Goal: Task Accomplishment & Management: Use online tool/utility

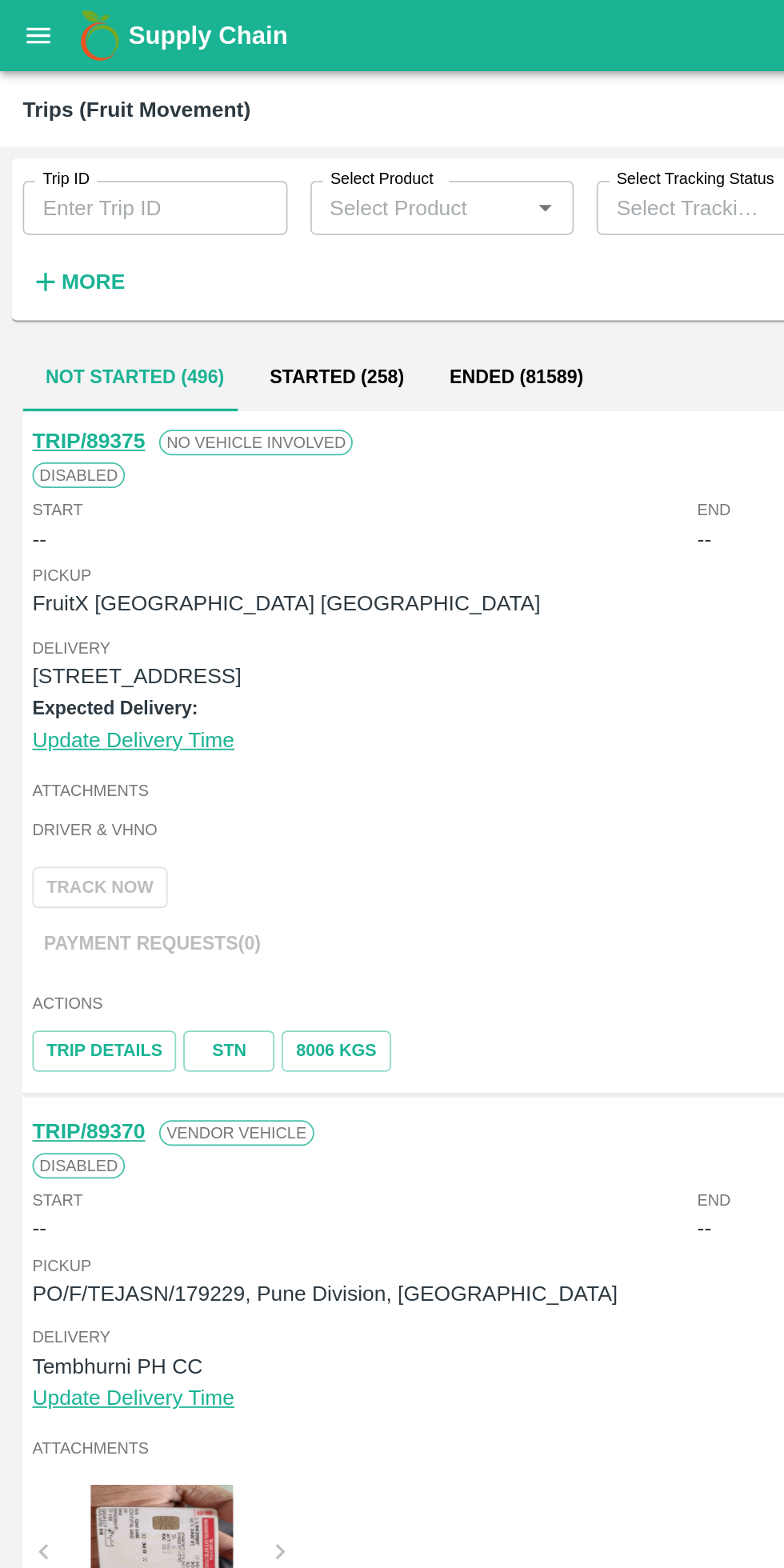
click at [40, 162] on strong "More" at bounding box center [52, 158] width 36 height 13
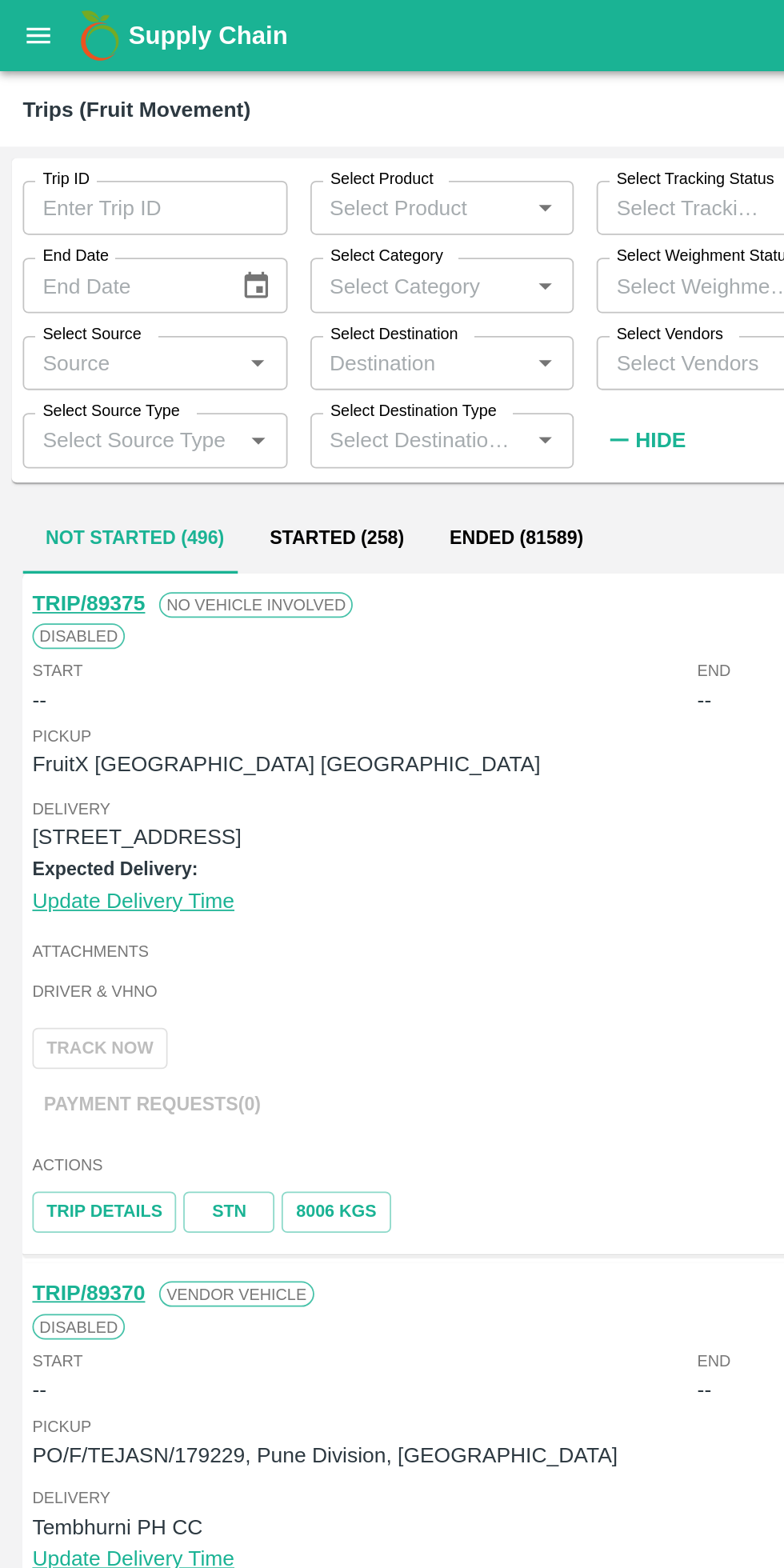
click at [407, 207] on input "Select Vendors" at bounding box center [396, 204] width 113 height 21
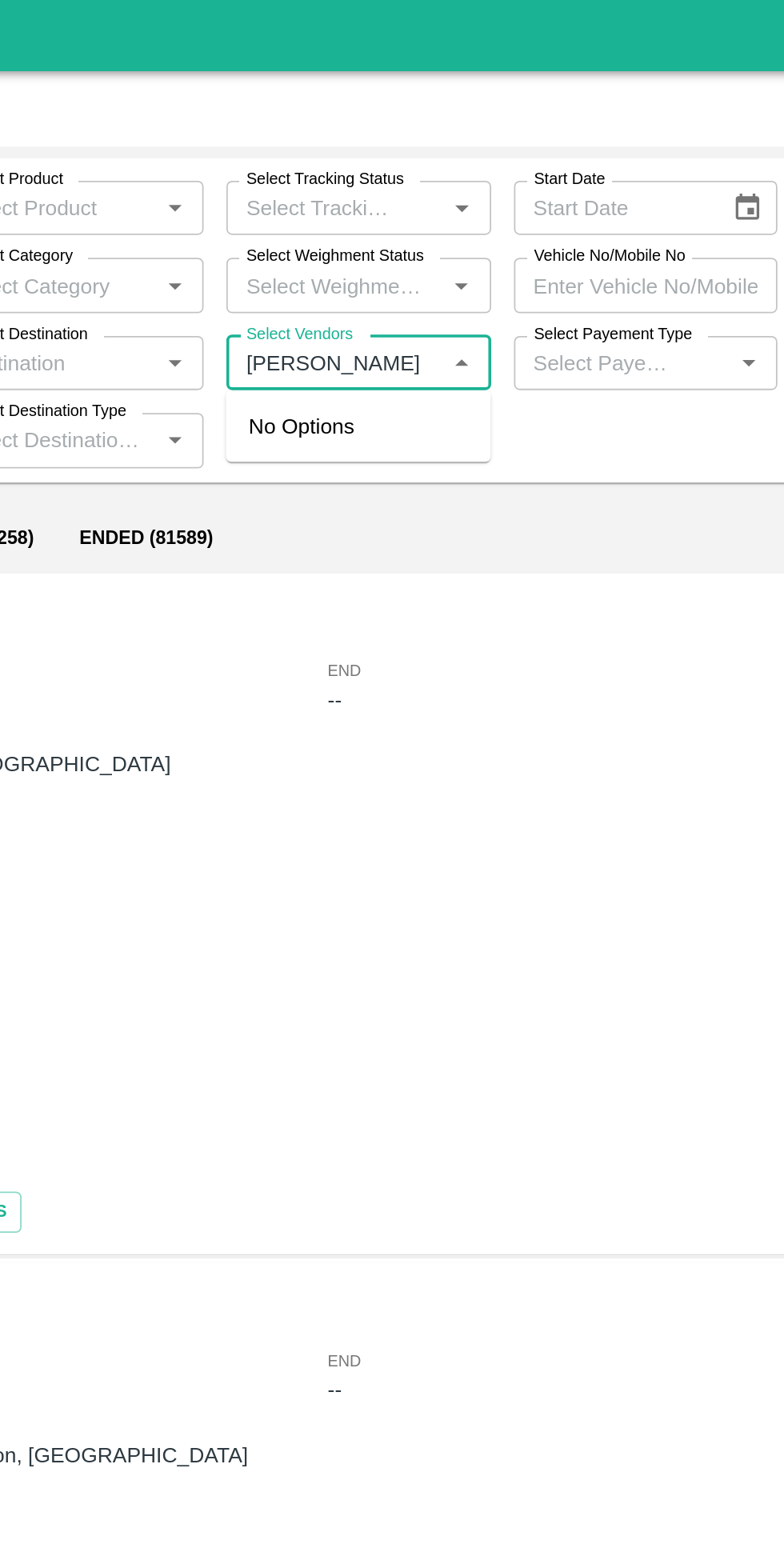
type input "[PERSON_NAME] a"
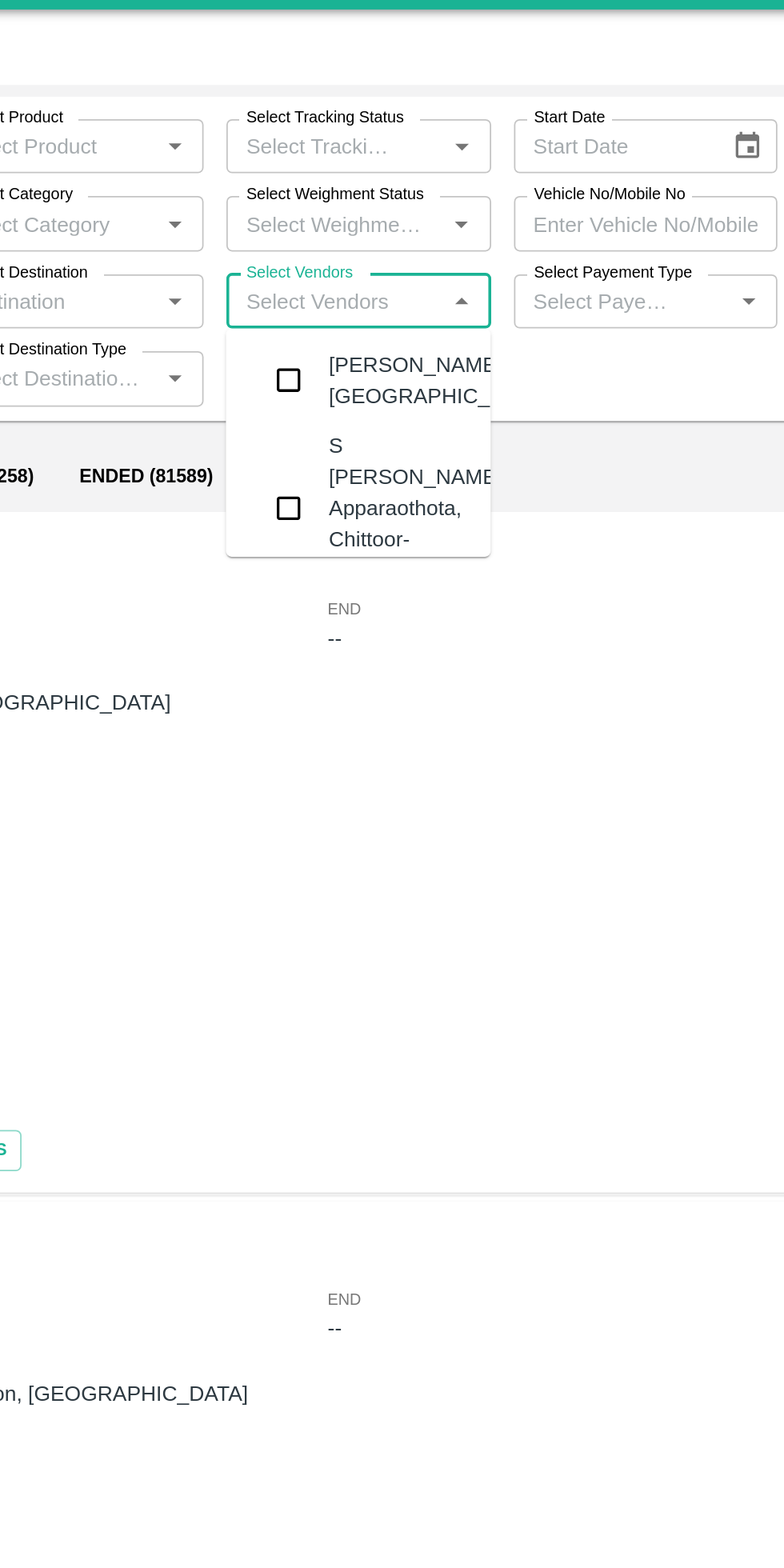
click at [358, 207] on input "Select Vendors" at bounding box center [396, 204] width 113 height 21
type input "[PERSON_NAME] a"
type input "y"
click at [425, 342] on div "[PERSON_NAME] Dar-[PERSON_NAME], Baramulla-7006412632" at bounding box center [443, 320] width 101 height 89
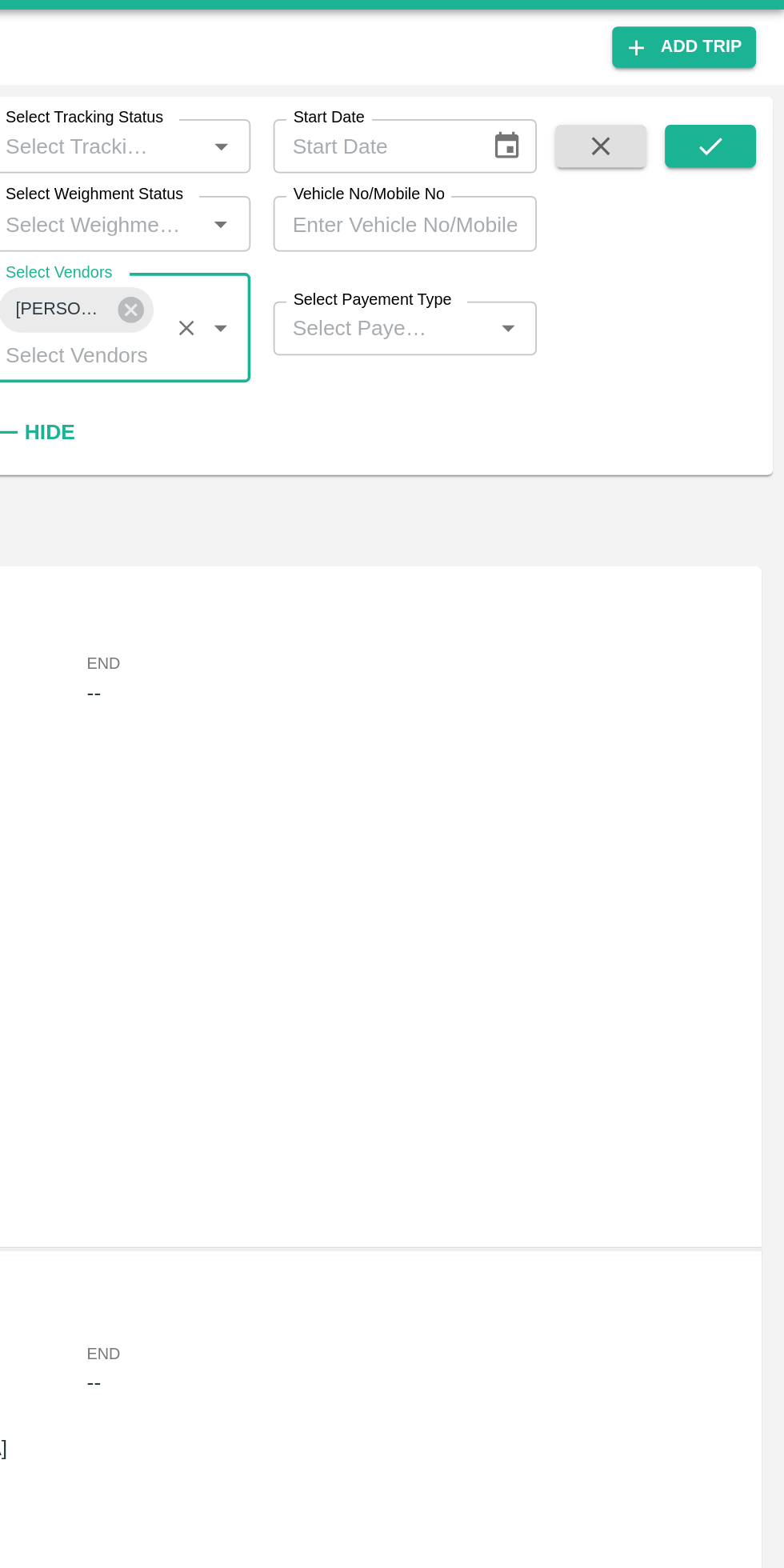
click at [779, 181] on div "Trip ID Trip ID Select Product Select Product   * Select Tracking Status Select…" at bounding box center [392, 825] width 784 height 1485
click at [751, 124] on icon "submit" at bounding box center [743, 117] width 18 height 18
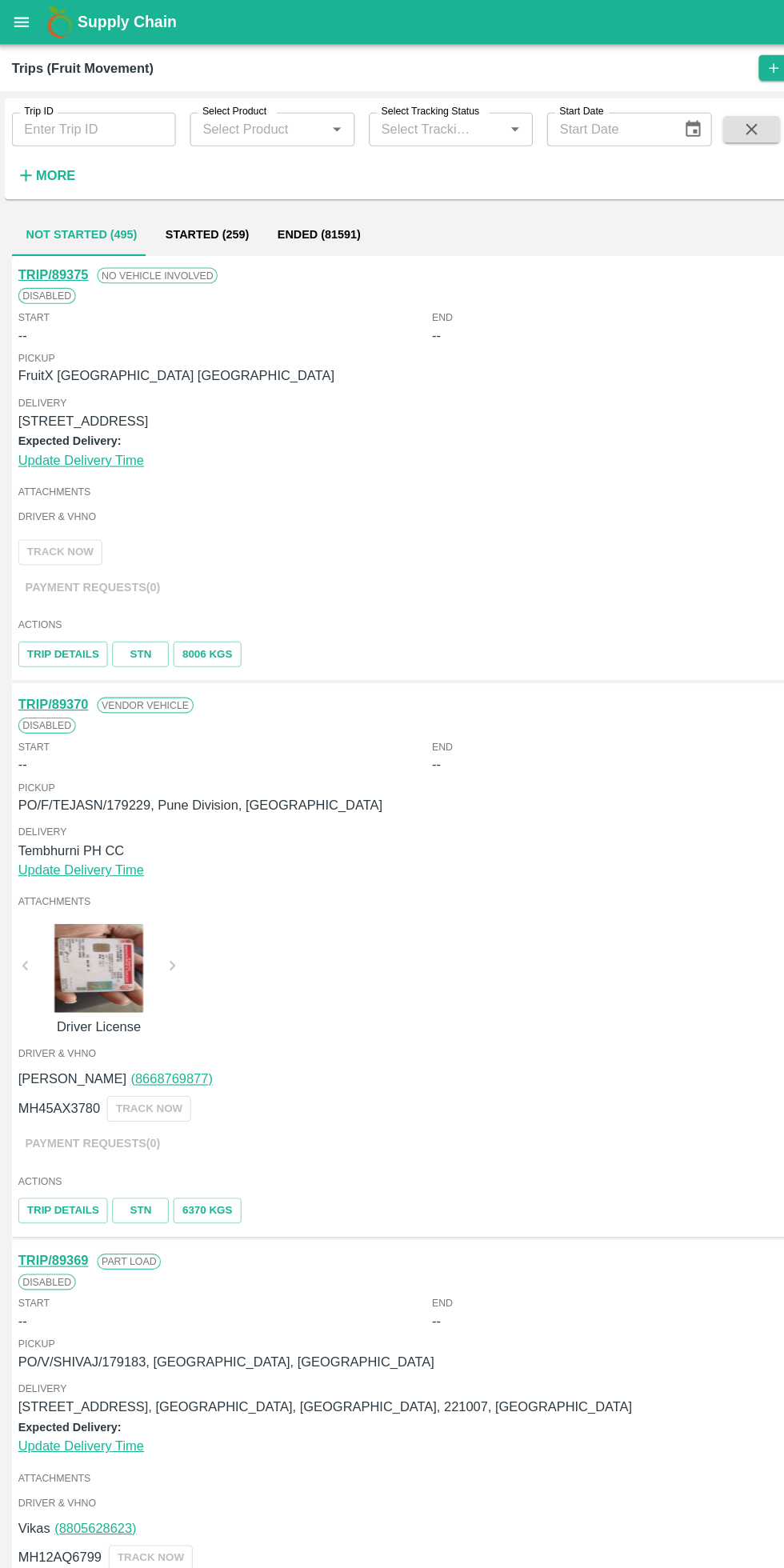
click at [83, 199] on button "Not Started (495)" at bounding box center [76, 212] width 126 height 39
click at [59, 158] on strong "More" at bounding box center [52, 158] width 36 height 13
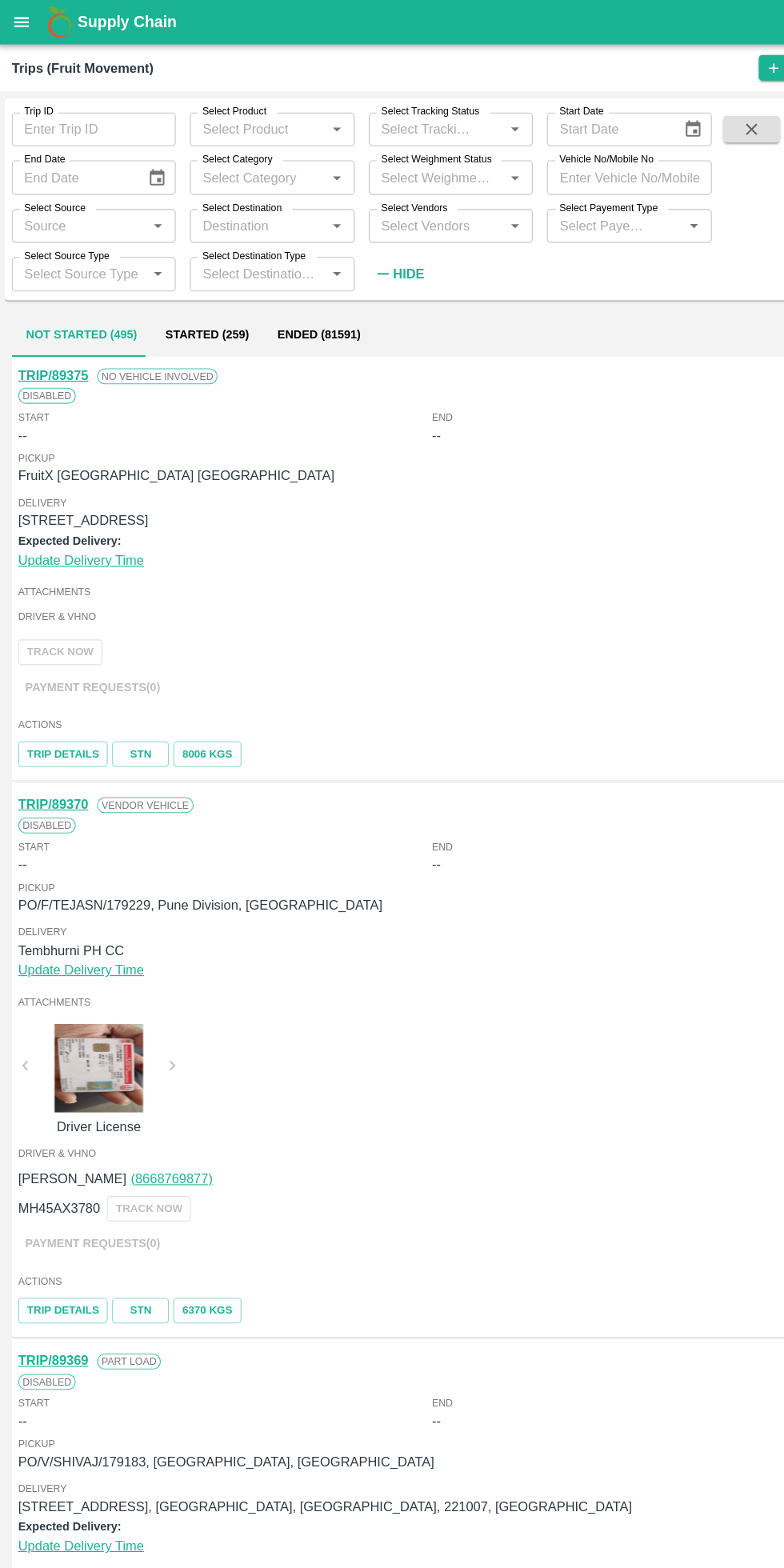
click at [428, 208] on input "Select Vendors" at bounding box center [396, 204] width 112 height 21
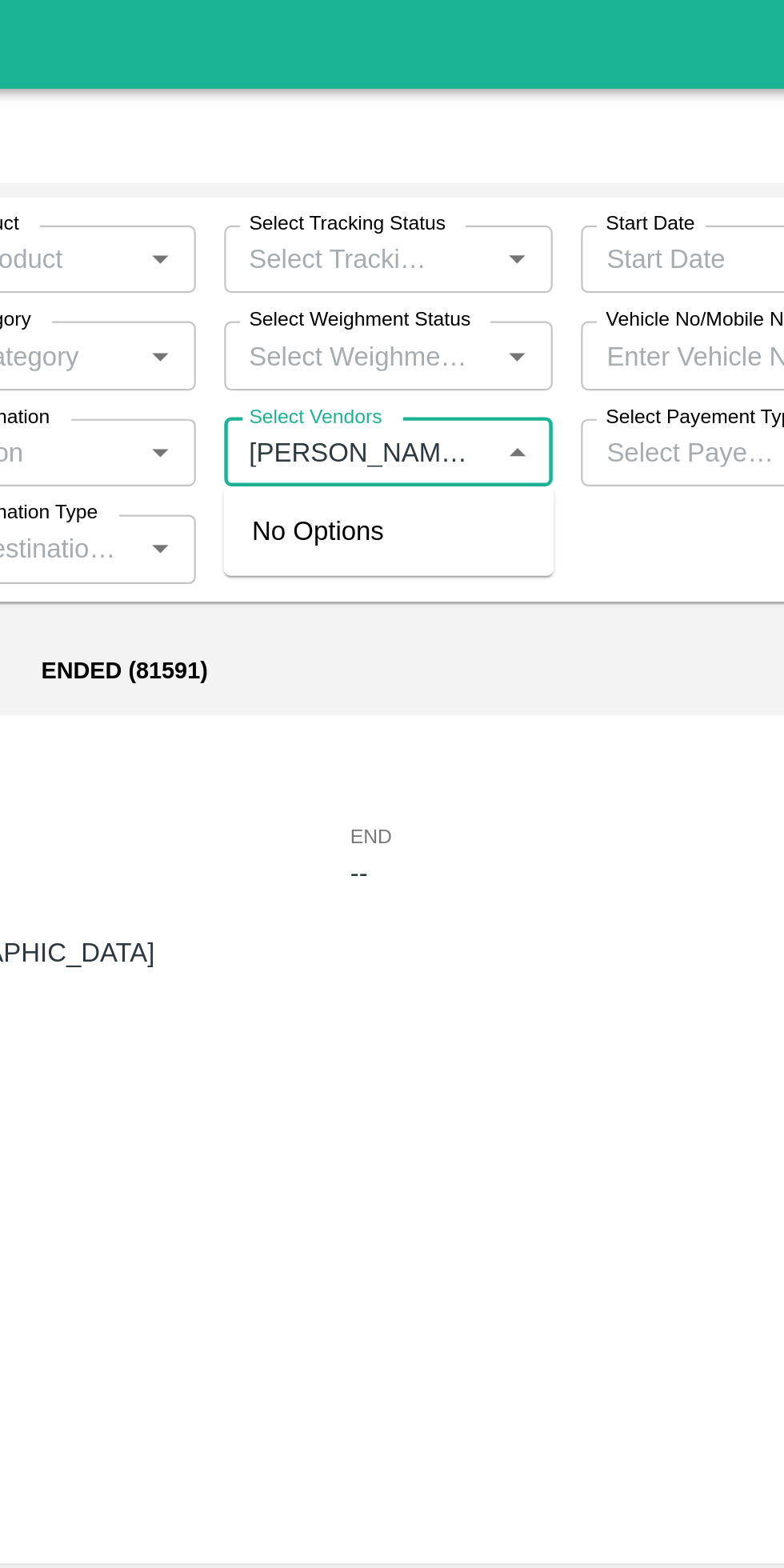
type input "[PERSON_NAME] ay"
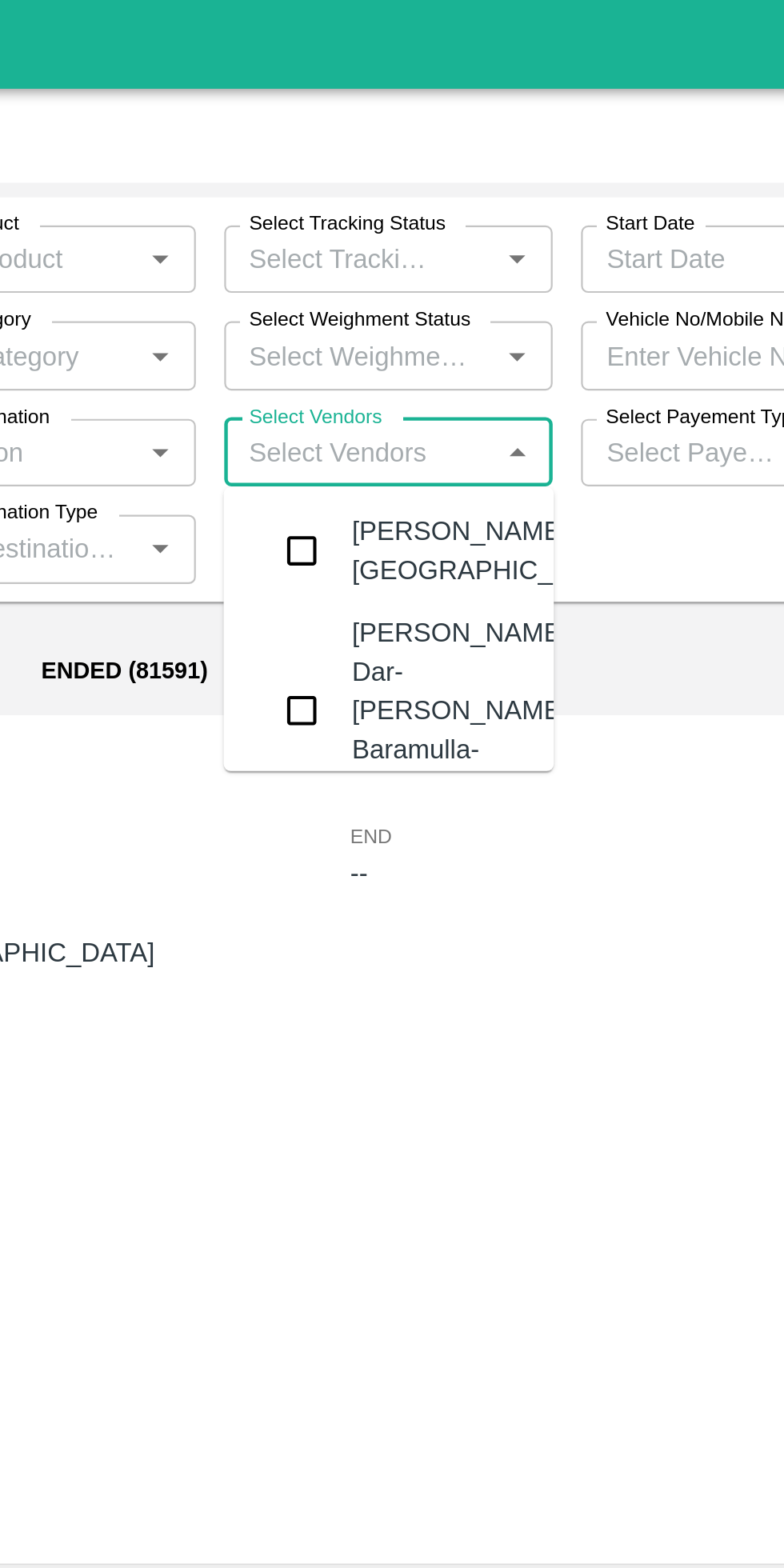
click at [443, 338] on div "[PERSON_NAME] Dar-[PERSON_NAME], Baramulla-7006412632" at bounding box center [443, 320] width 101 height 89
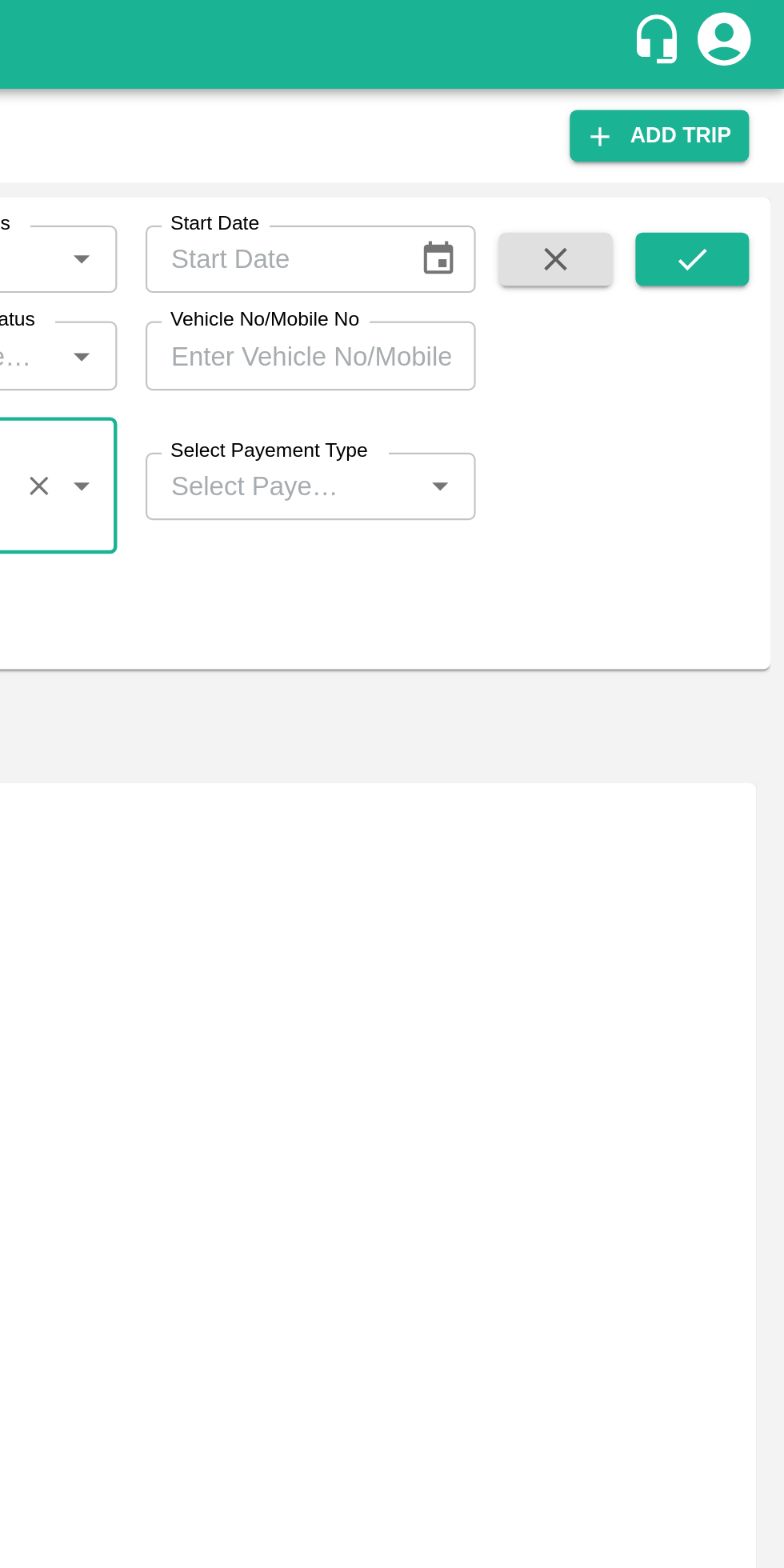
click at [738, 109] on icon "submit" at bounding box center [743, 117] width 18 height 18
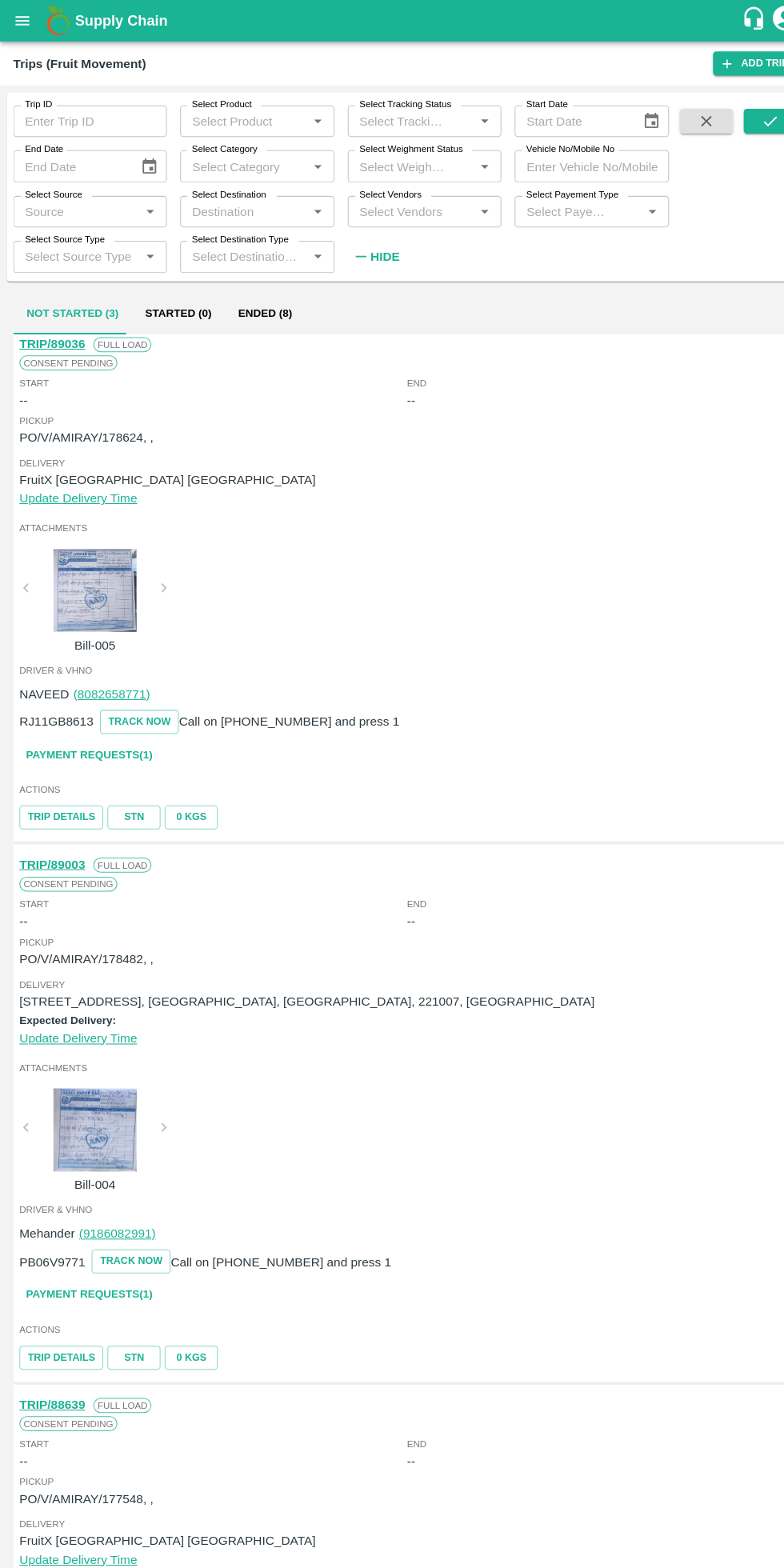
scroll to position [4, 0]
click at [373, 247] on strong "Hide" at bounding box center [371, 247] width 28 height 13
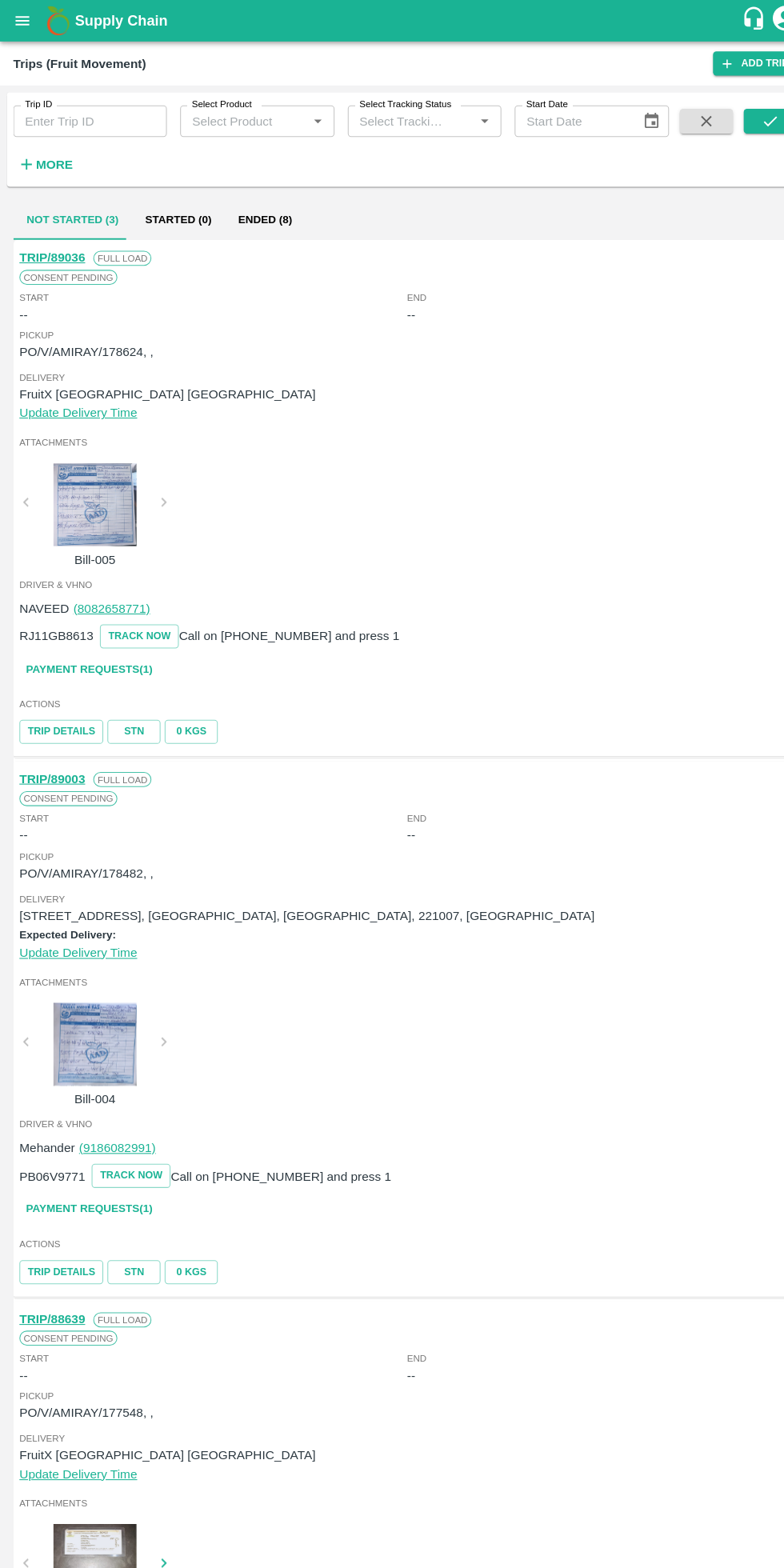
scroll to position [3, 0]
